Goal: Information Seeking & Learning: Learn about a topic

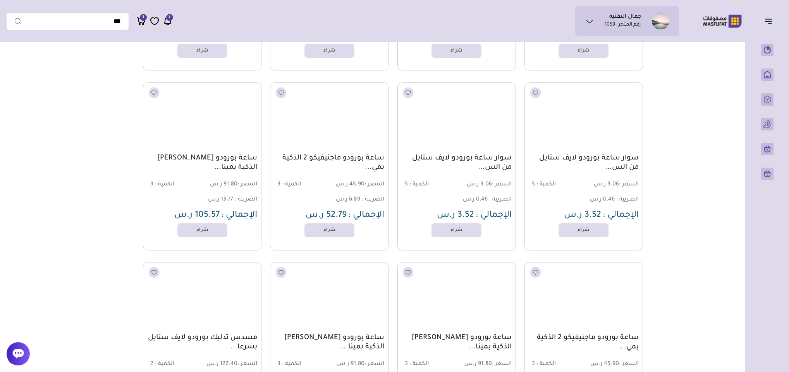
scroll to position [4299, 0]
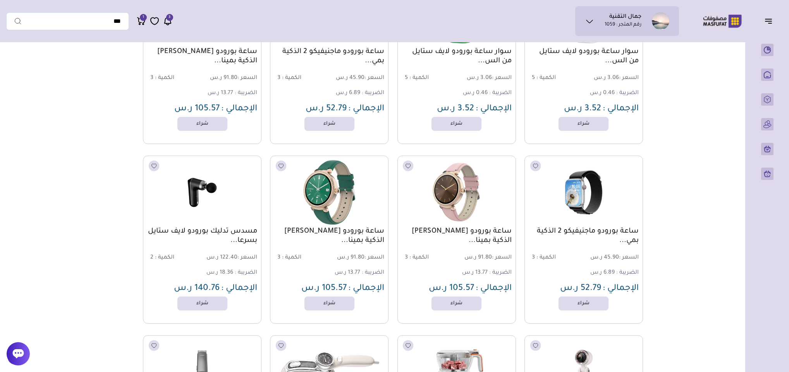
click at [448, 205] on img at bounding box center [456, 193] width 120 height 72
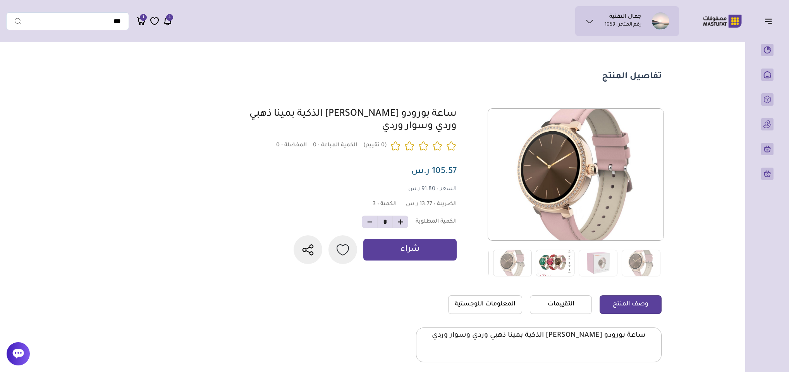
click at [552, 262] on img at bounding box center [555, 263] width 39 height 27
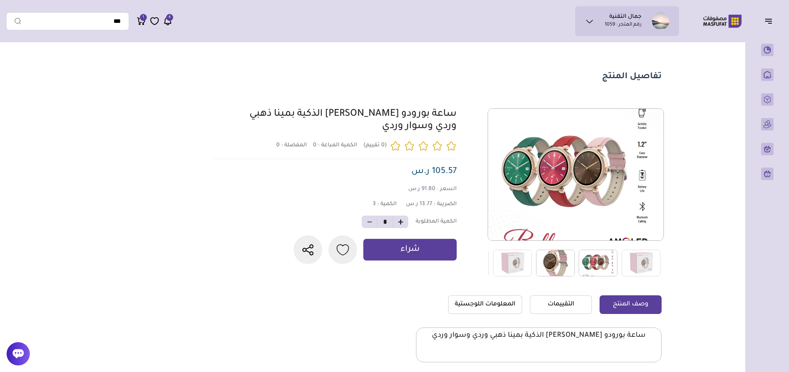
click at [556, 258] on img at bounding box center [555, 263] width 39 height 27
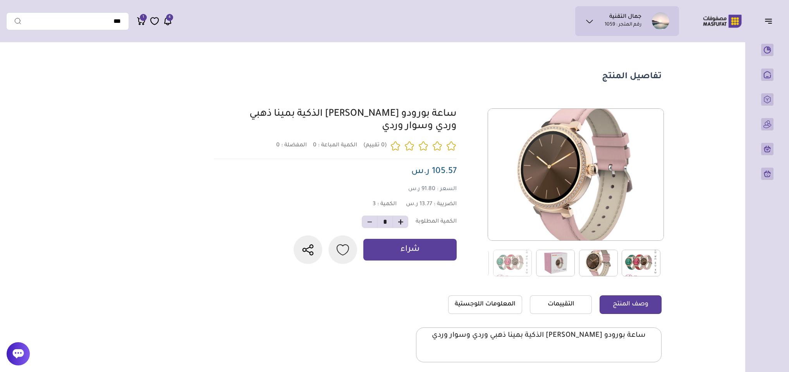
click at [563, 268] on img at bounding box center [555, 263] width 39 height 27
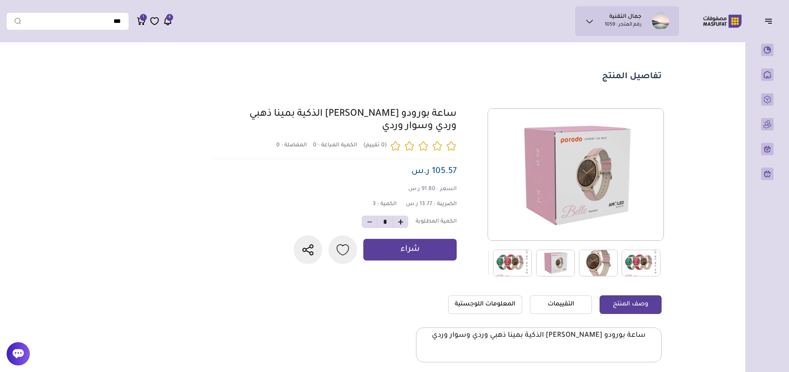
click at [521, 265] on img at bounding box center [512, 263] width 39 height 27
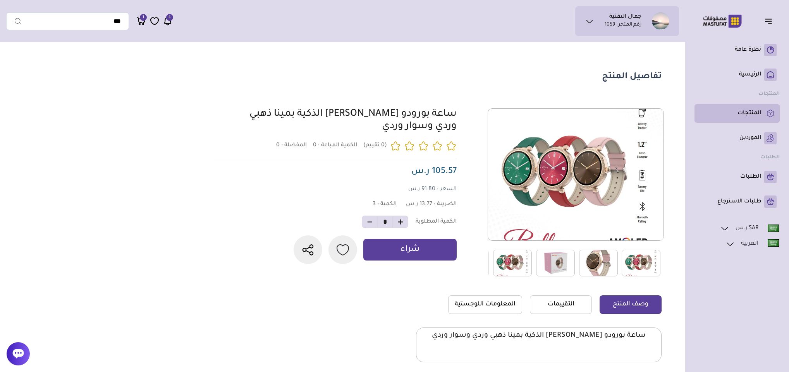
click at [751, 112] on p "المنتجات" at bounding box center [750, 114] width 24 height 8
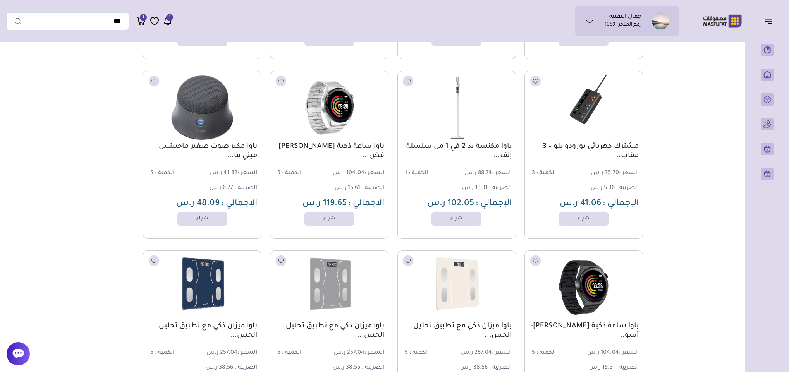
scroll to position [5349, 0]
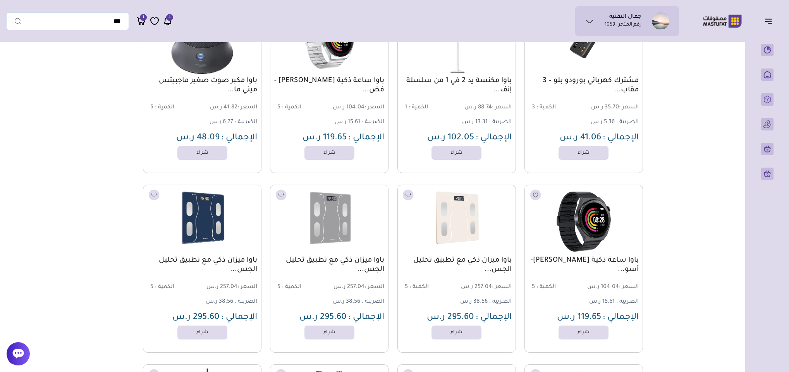
click at [578, 228] on img at bounding box center [584, 222] width 120 height 72
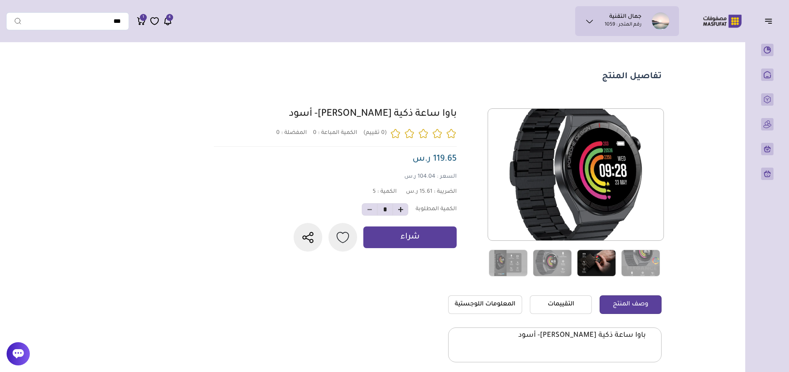
click at [611, 262] on img at bounding box center [596, 263] width 39 height 27
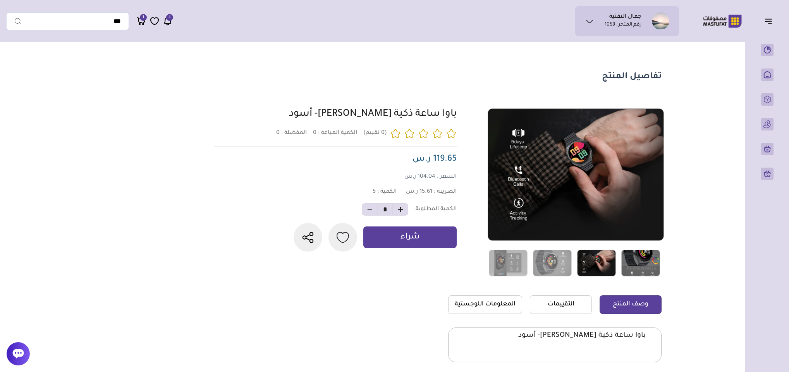
click at [633, 258] on img at bounding box center [641, 263] width 39 height 27
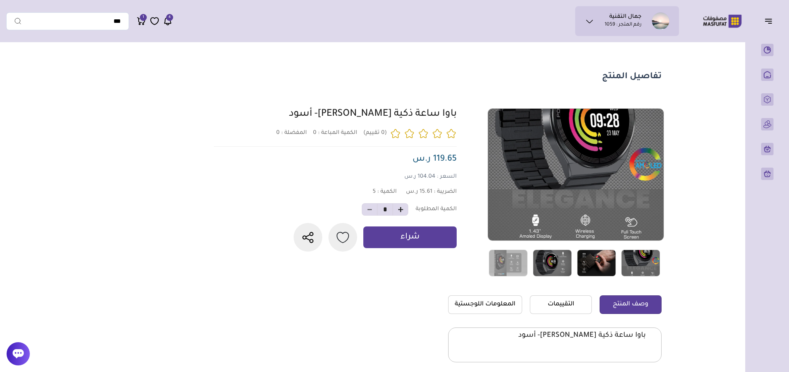
click at [568, 256] on img at bounding box center [552, 263] width 39 height 27
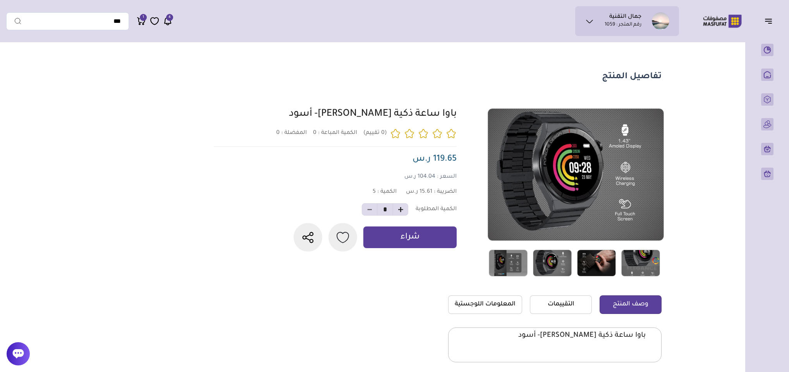
click at [517, 260] on img at bounding box center [508, 263] width 39 height 27
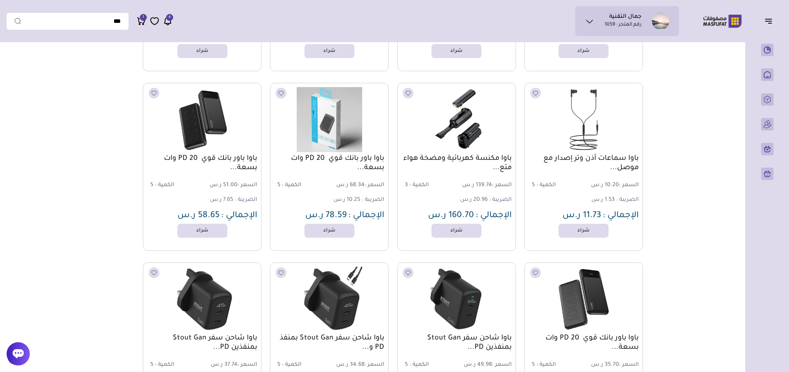
scroll to position [5868, 0]
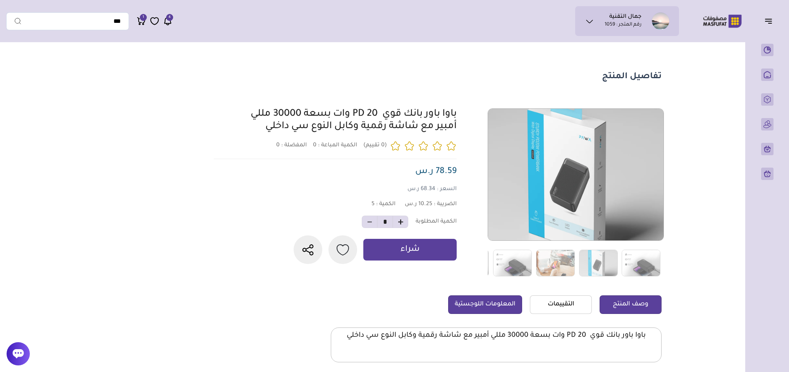
click at [475, 306] on link "المعلومات اللوجستية" at bounding box center [485, 305] width 74 height 19
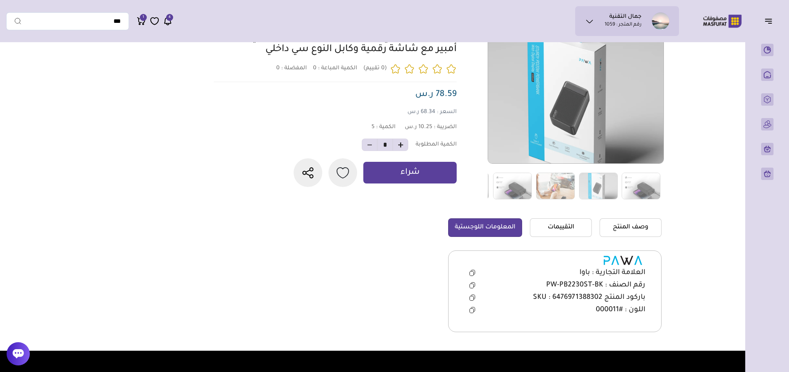
scroll to position [174, 0]
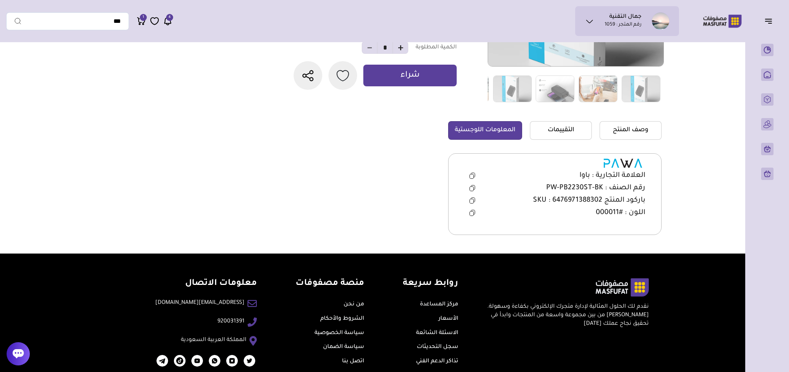
click at [476, 186] on button at bounding box center [473, 189] width 16 height 12
